Goal: Transaction & Acquisition: Book appointment/travel/reservation

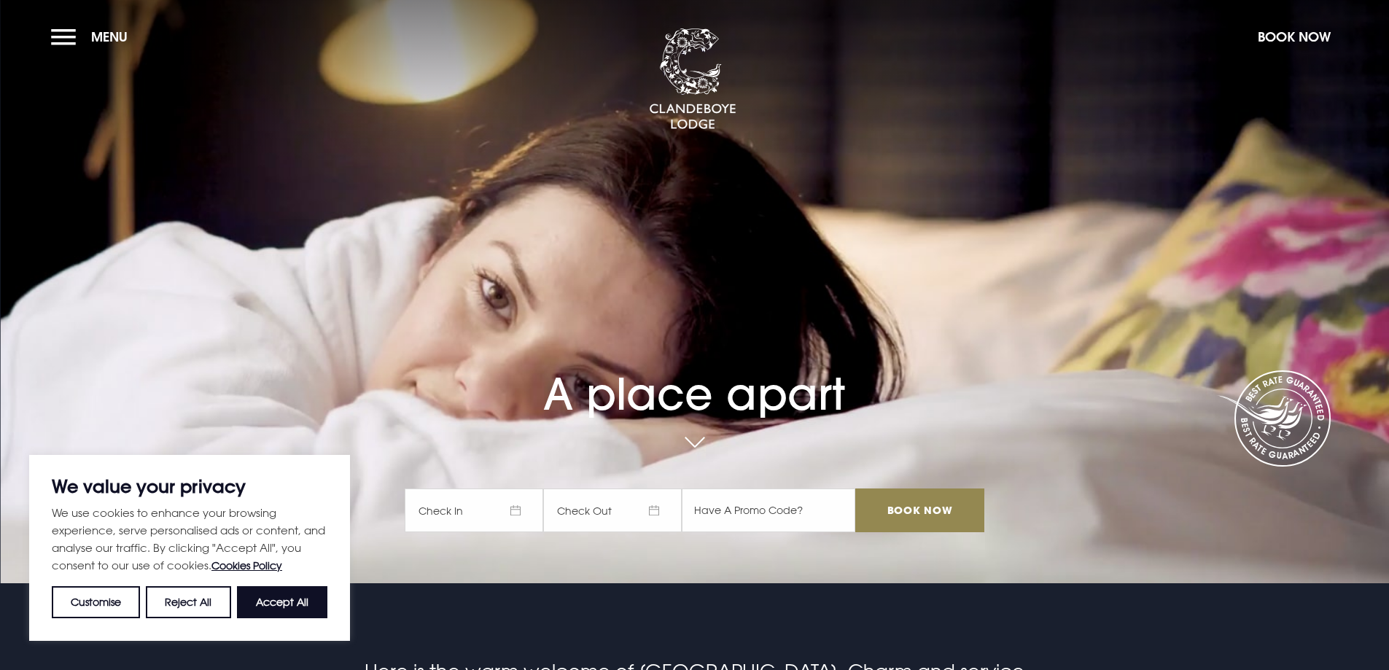
click at [505, 512] on span "Check In" at bounding box center [474, 510] width 139 height 44
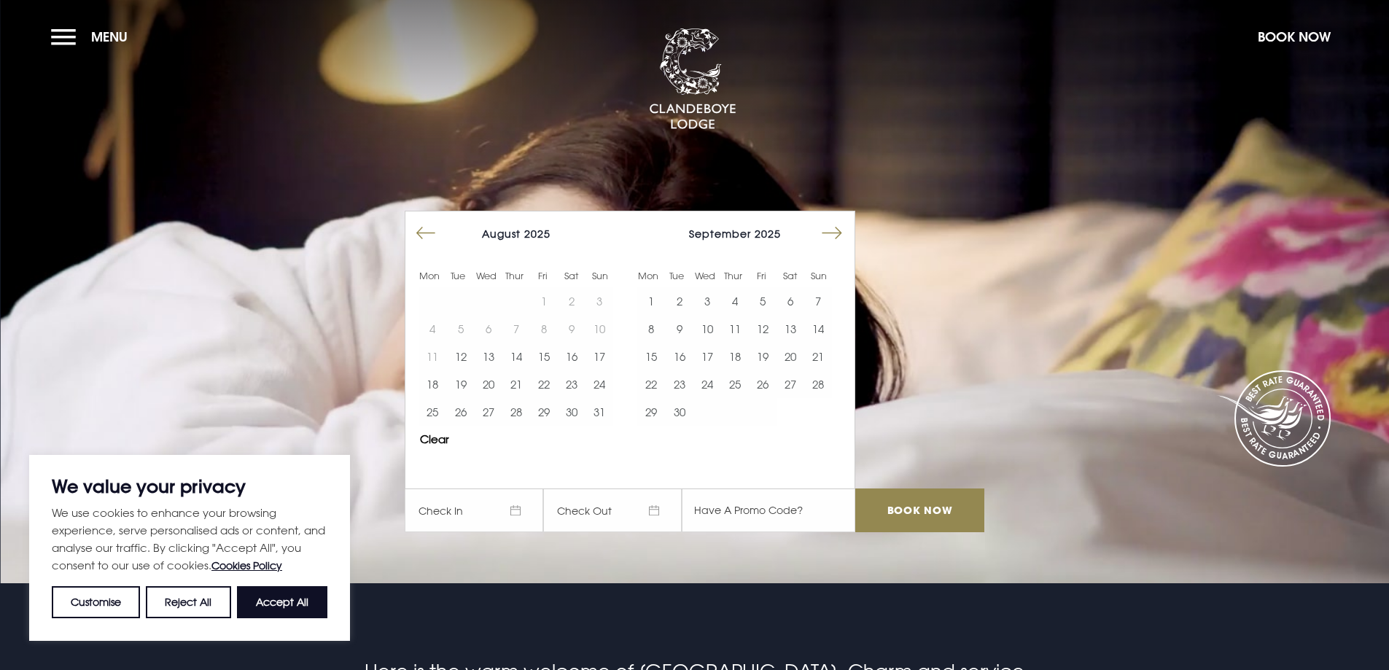
click at [836, 234] on button "Move forward to switch to the next month." at bounding box center [832, 233] width 28 height 28
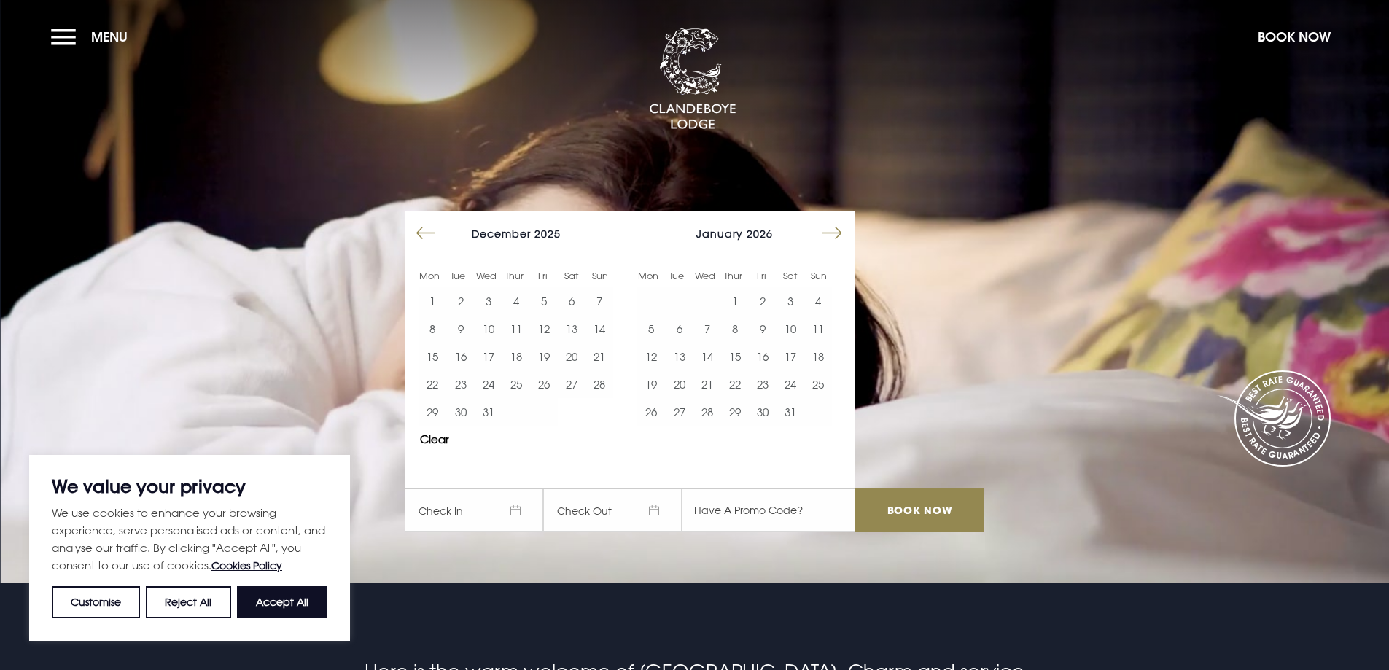
click at [836, 234] on button "Move forward to switch to the next month." at bounding box center [832, 233] width 28 height 28
click at [769, 324] on button "12" at bounding box center [763, 329] width 28 height 28
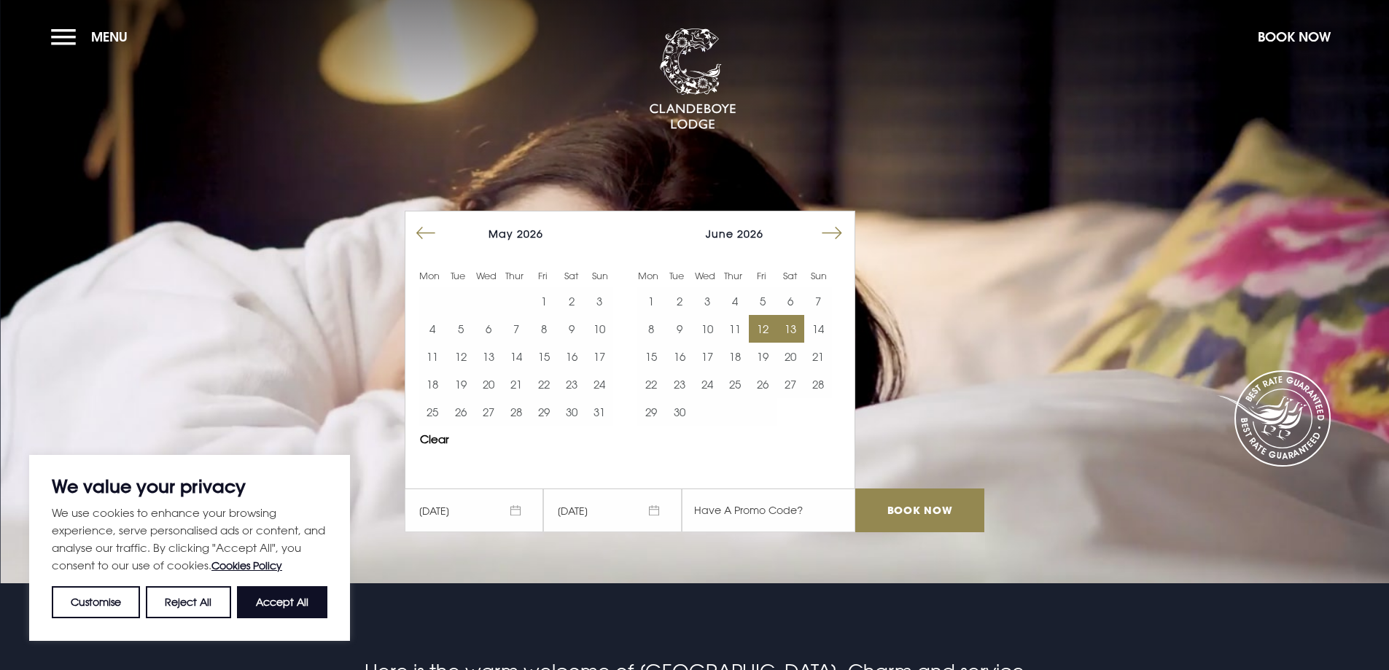
click at [798, 327] on button "13" at bounding box center [790, 329] width 28 height 28
click at [884, 514] on input "Book Now" at bounding box center [919, 510] width 128 height 44
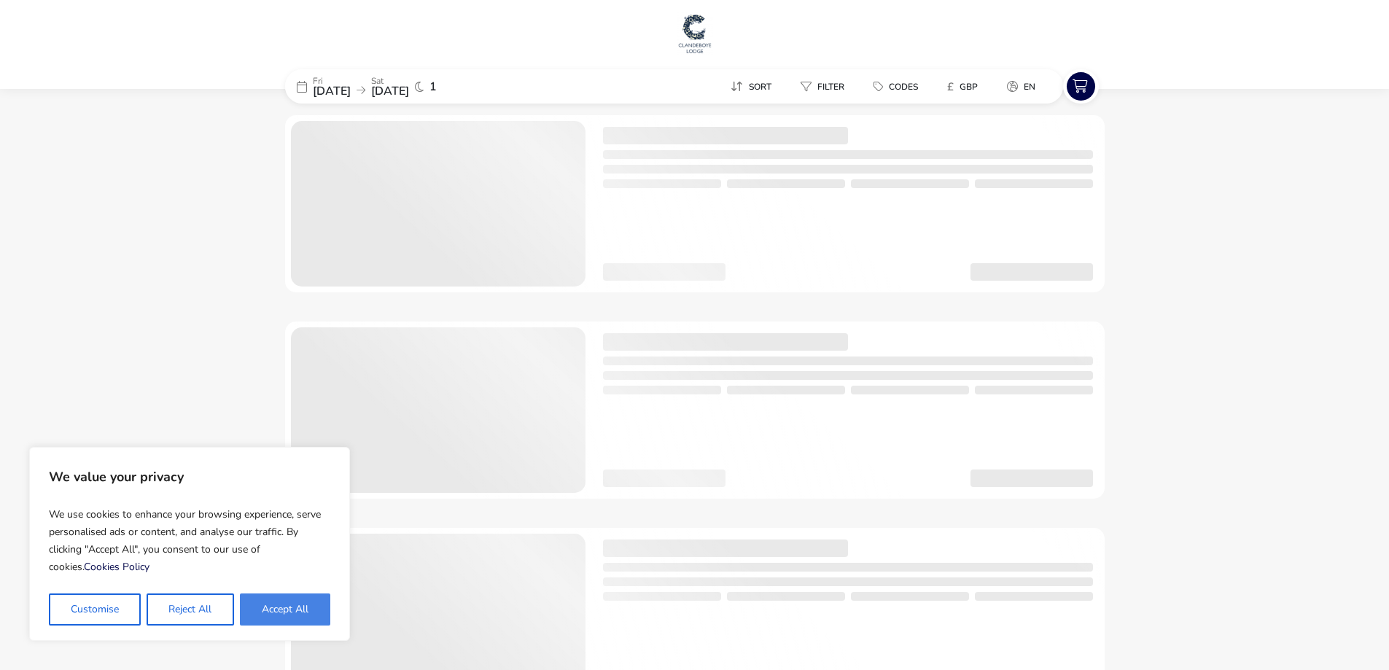
click at [252, 609] on button "Accept All" at bounding box center [285, 609] width 90 height 32
checkbox input "true"
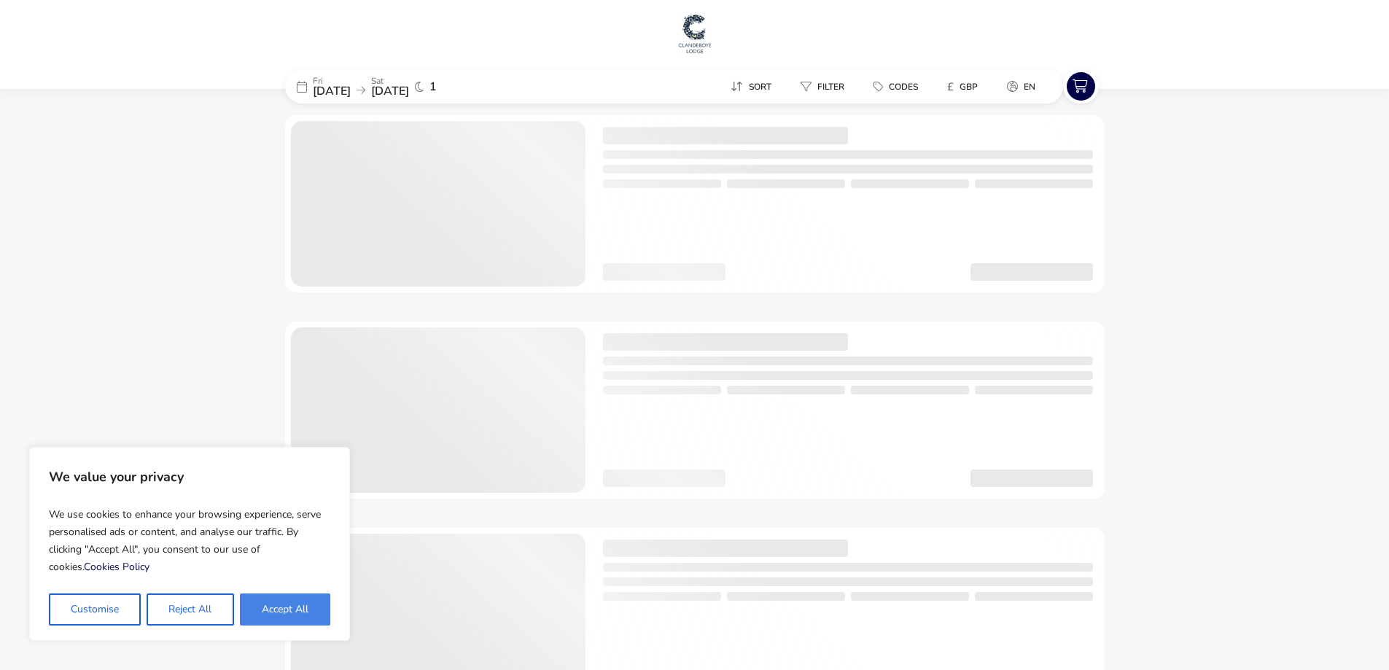
checkbox input "true"
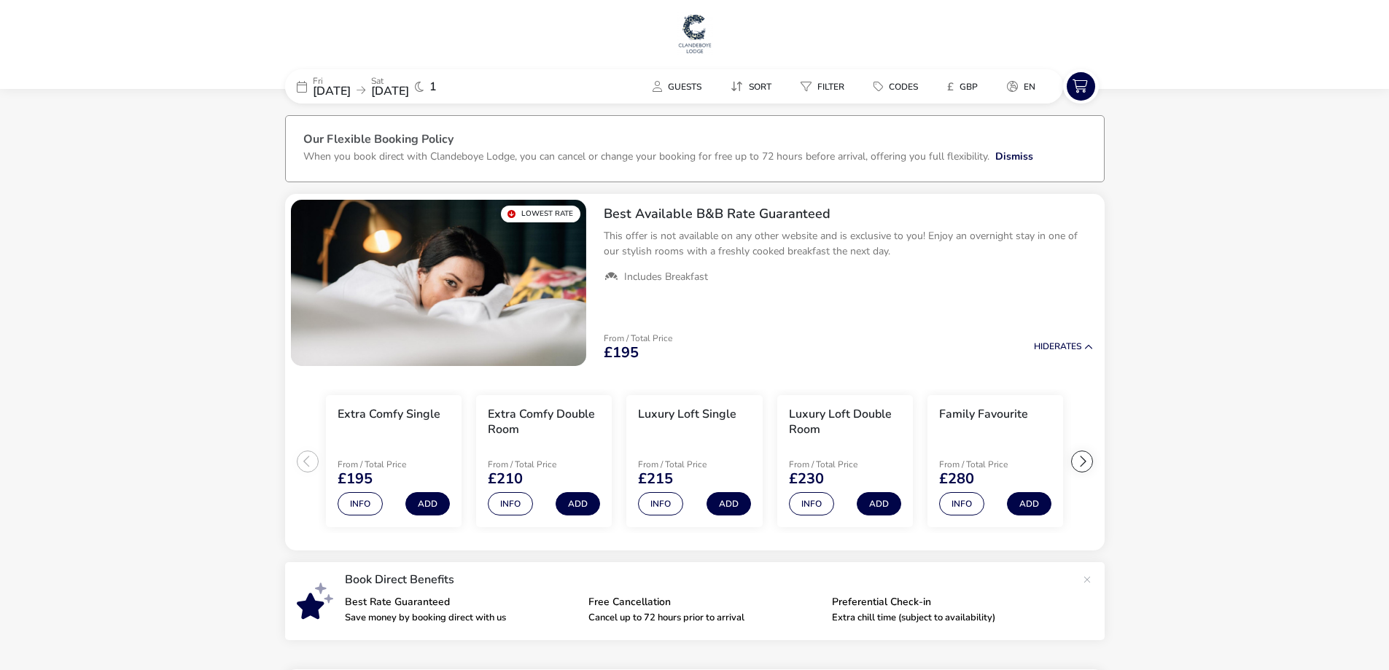
click at [36, 74] on div at bounding box center [694, 44] width 1389 height 89
click at [409, 93] on span "13 Jun 2026" at bounding box center [390, 91] width 38 height 16
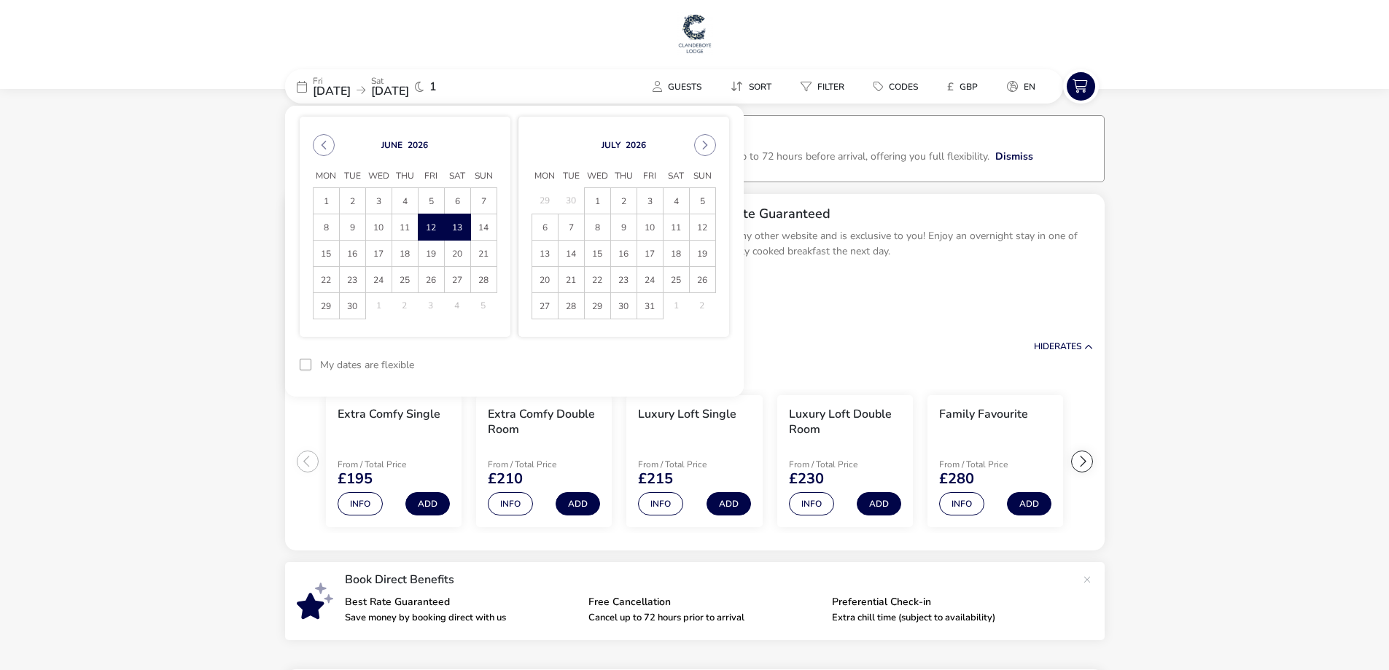
click at [700, 17] on img at bounding box center [695, 34] width 36 height 44
